Goal: Check status: Check status

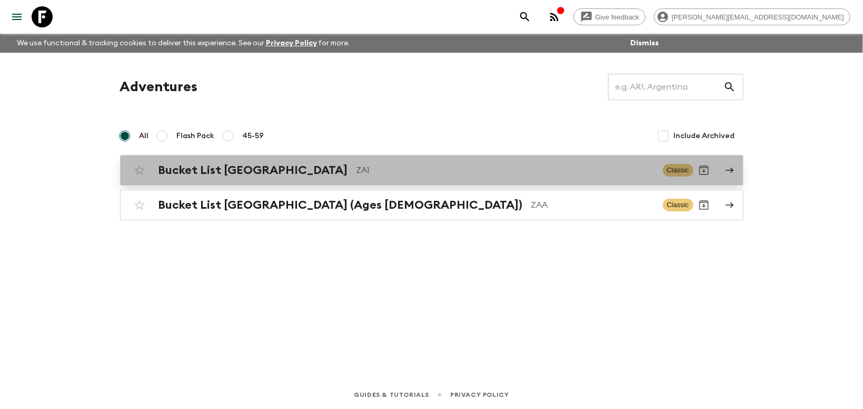
click at [274, 171] on h2 "Bucket List [GEOGRAPHIC_DATA]" at bounding box center [253, 170] width 190 height 14
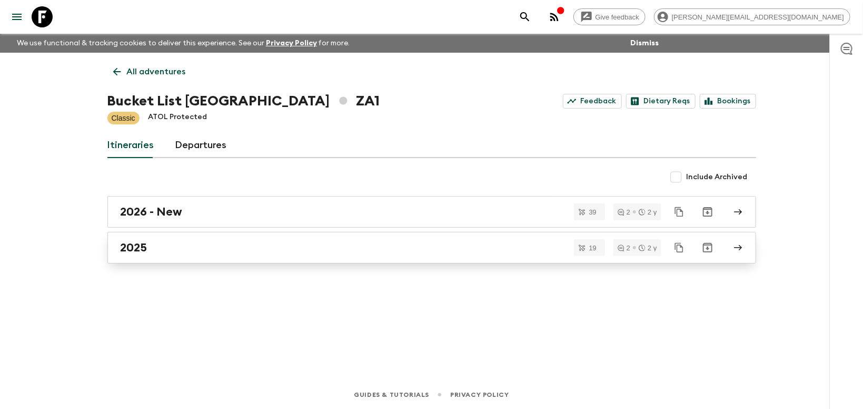
click at [139, 249] on h2 "2025" at bounding box center [134, 248] width 27 height 14
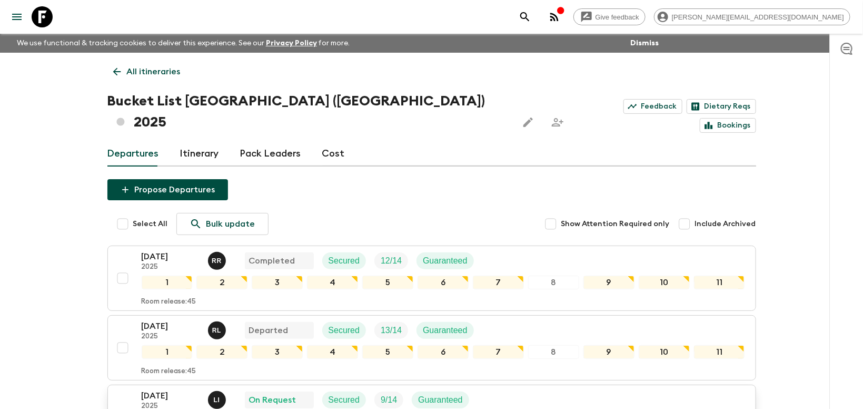
click at [164, 389] on p "[DATE]" at bounding box center [171, 395] width 58 height 13
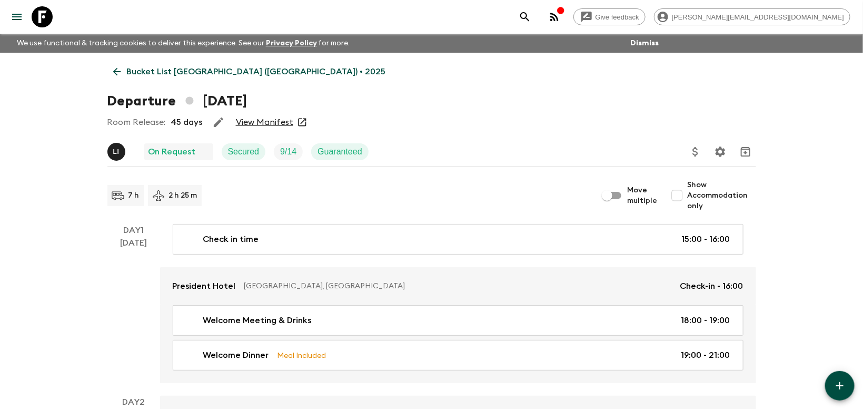
click at [266, 122] on link "View Manifest" at bounding box center [264, 122] width 57 height 11
click at [272, 120] on link "View Manifest" at bounding box center [264, 122] width 57 height 11
